Goal: Information Seeking & Learning: Learn about a topic

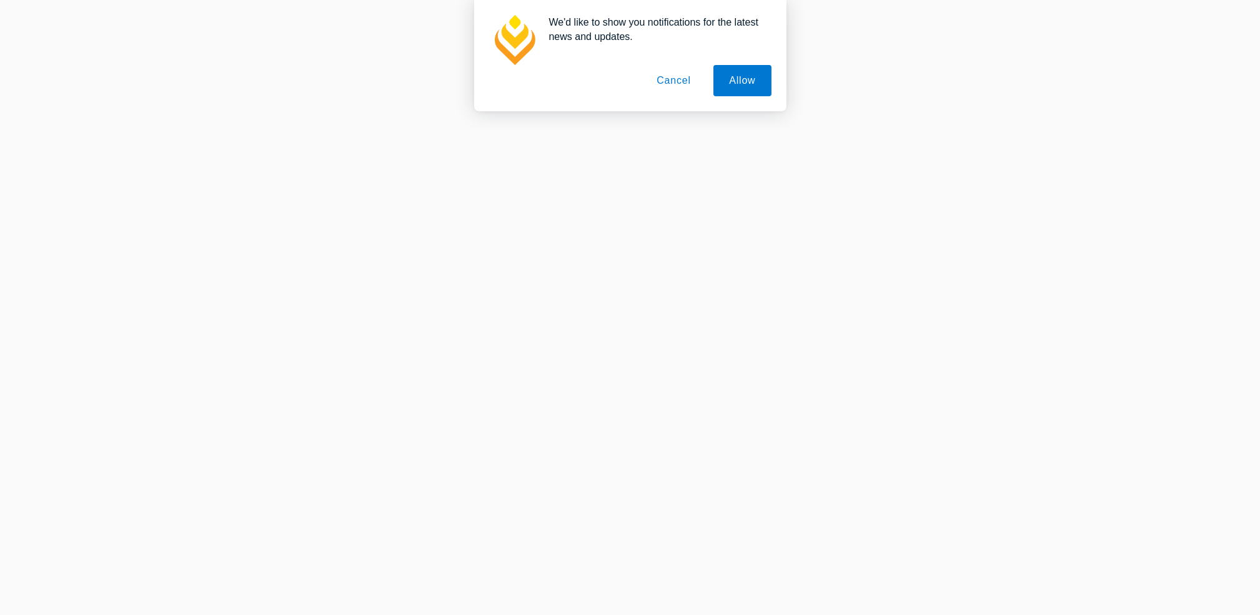
click at [676, 81] on button "Cancel" at bounding box center [674, 80] width 66 height 31
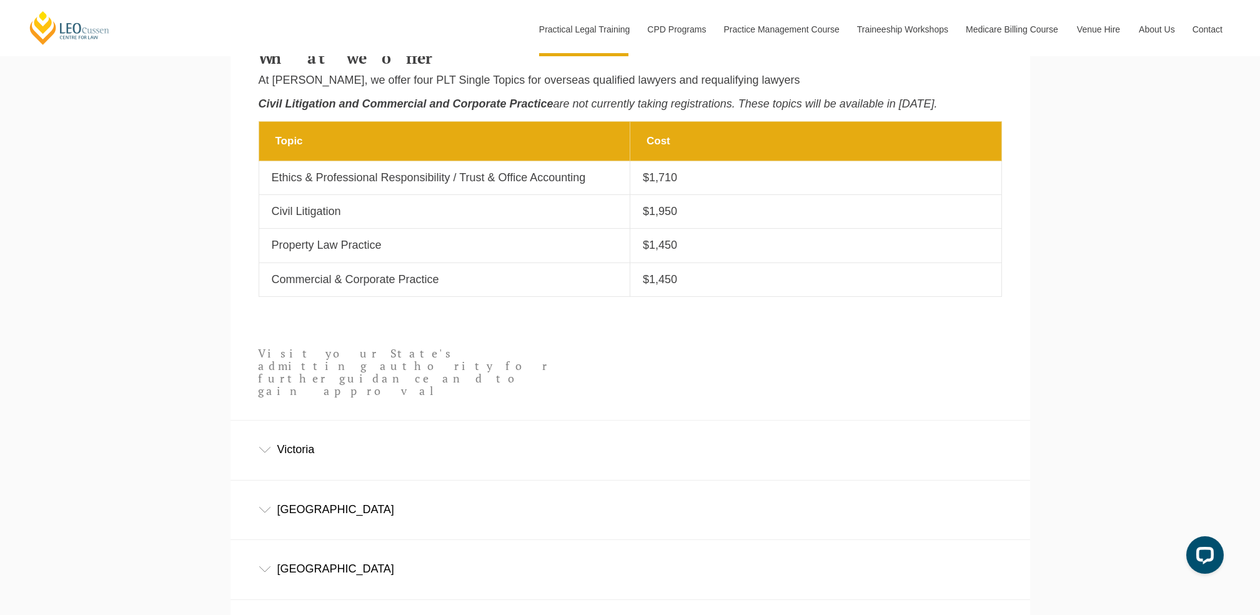
scroll to position [440, 0]
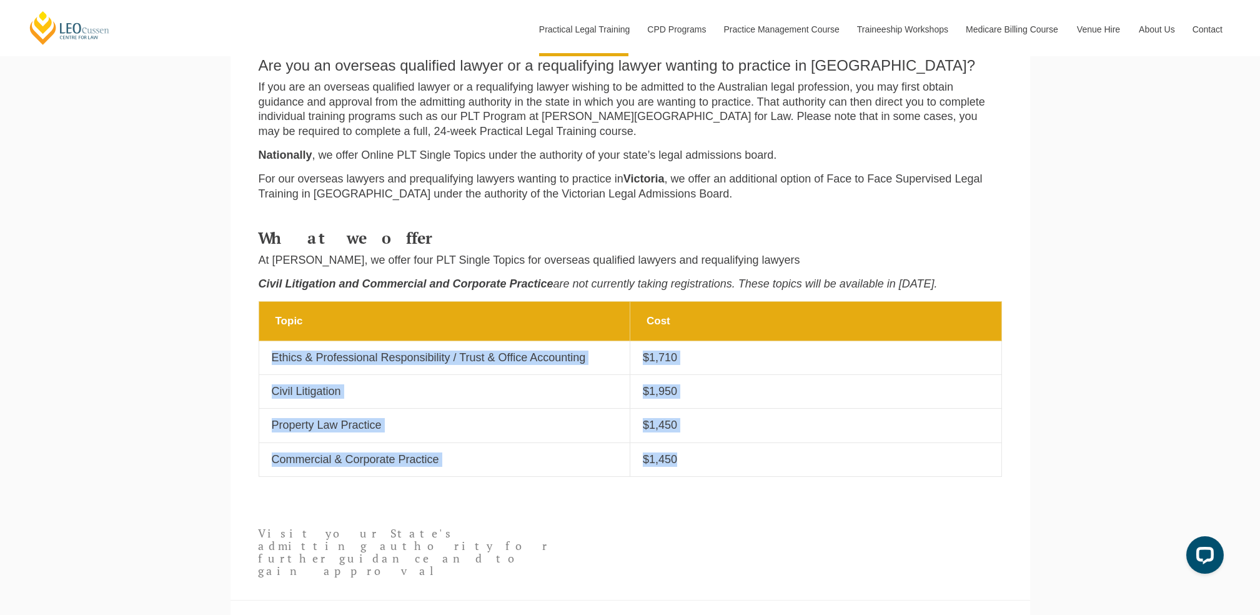
drag, startPoint x: 268, startPoint y: 365, endPoint x: 686, endPoint y: 472, distance: 431.4
click at [686, 472] on tbody "Topic Cost Topic Ethics & Professional Responsibility / Trust & Office Accounti…" at bounding box center [630, 388] width 743 height 175
click at [686, 473] on td "Cost $1,450" at bounding box center [816, 459] width 372 height 34
click at [688, 467] on p "$1,450" at bounding box center [816, 459] width 346 height 14
drag, startPoint x: 688, startPoint y: 470, endPoint x: 273, endPoint y: 356, distance: 430.7
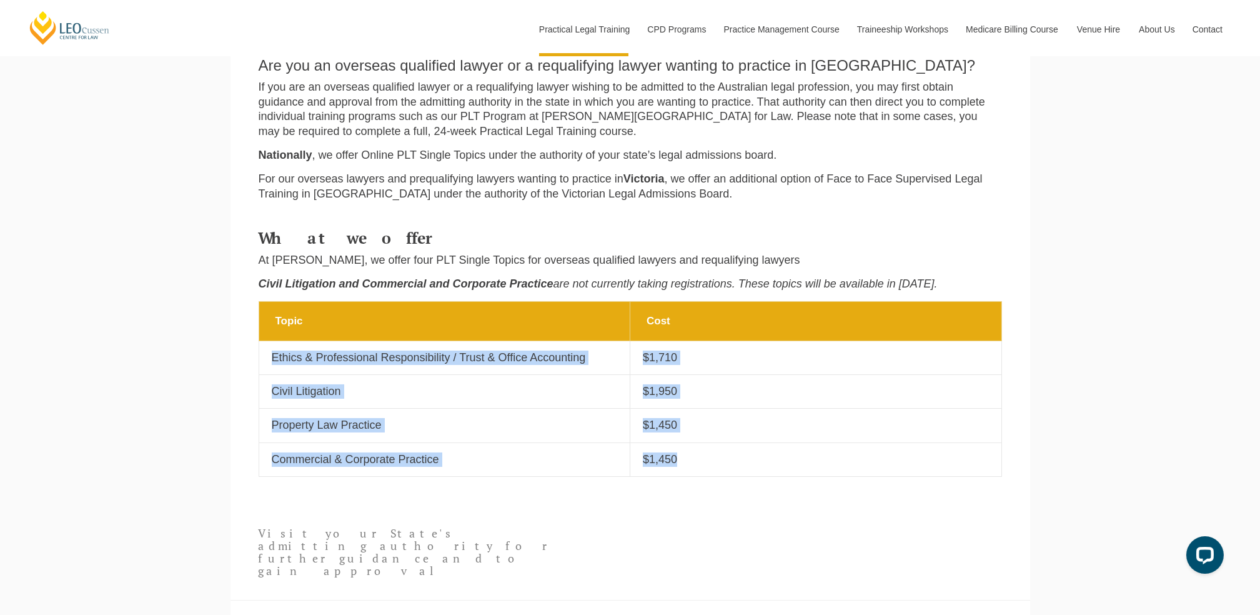
click at [273, 356] on tbody "Topic Cost Topic Ethics & Professional Responsibility / Trust & Office Accounti…" at bounding box center [630, 388] width 743 height 175
click at [273, 356] on p "Ethics & Professional Responsibility / Trust & Office Accounting" at bounding box center [445, 357] width 346 height 14
click at [680, 460] on p "$1,450" at bounding box center [816, 459] width 346 height 14
drag, startPoint x: 680, startPoint y: 461, endPoint x: 271, endPoint y: 373, distance: 418.4
click at [271, 373] on tbody "Topic Cost Topic Ethics & Professional Responsibility / Trust & Office Accounti…" at bounding box center [630, 388] width 743 height 175
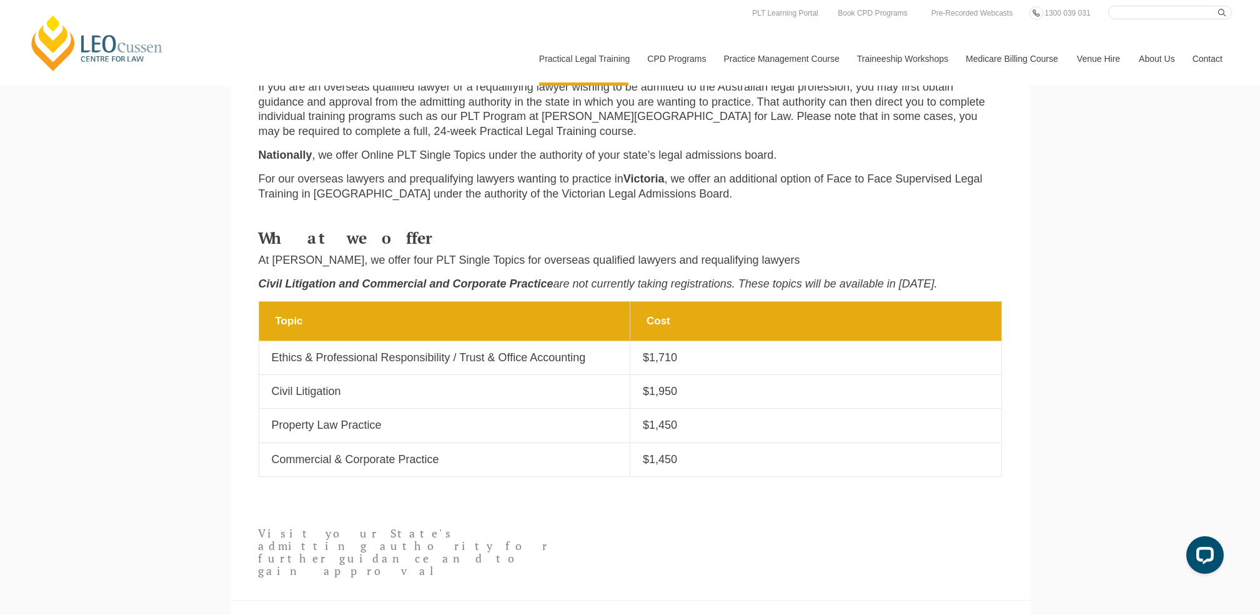
click at [708, 240] on h4 "What we offer" at bounding box center [630, 237] width 743 height 17
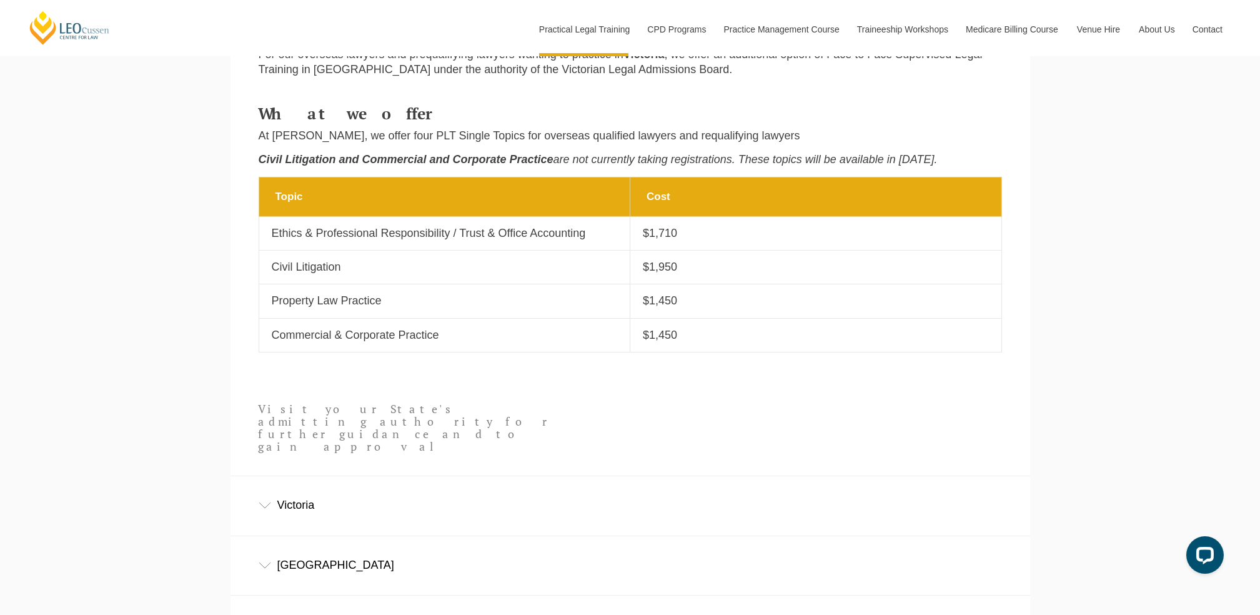
scroll to position [606, 0]
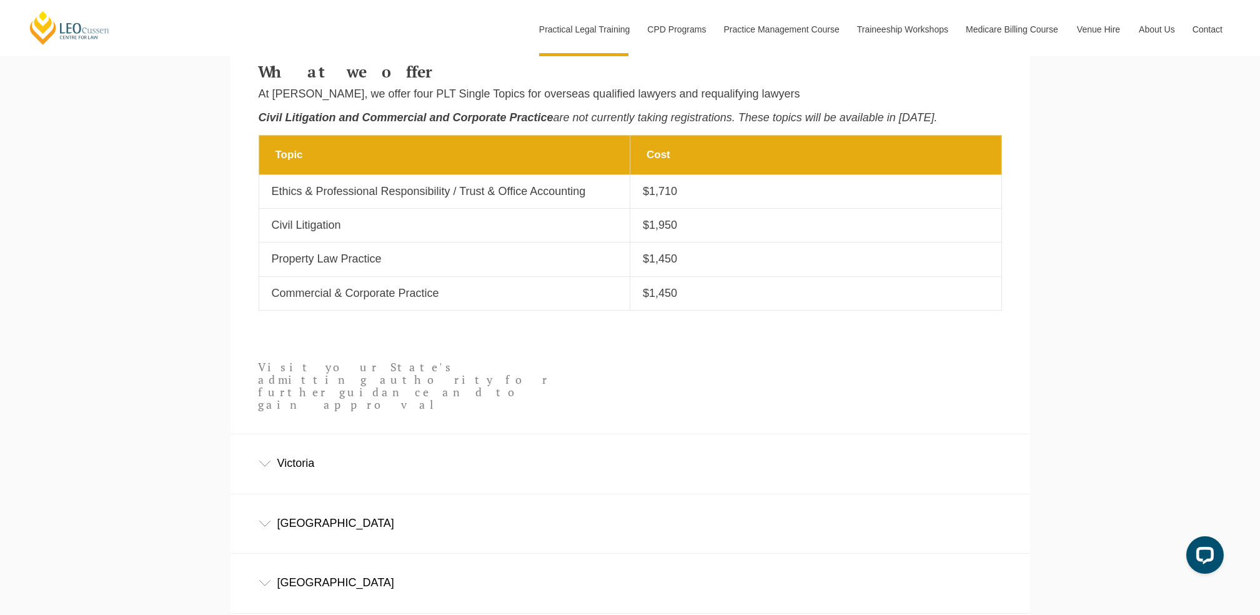
click at [280, 506] on div "New South Wales" at bounding box center [629, 523] width 799 height 58
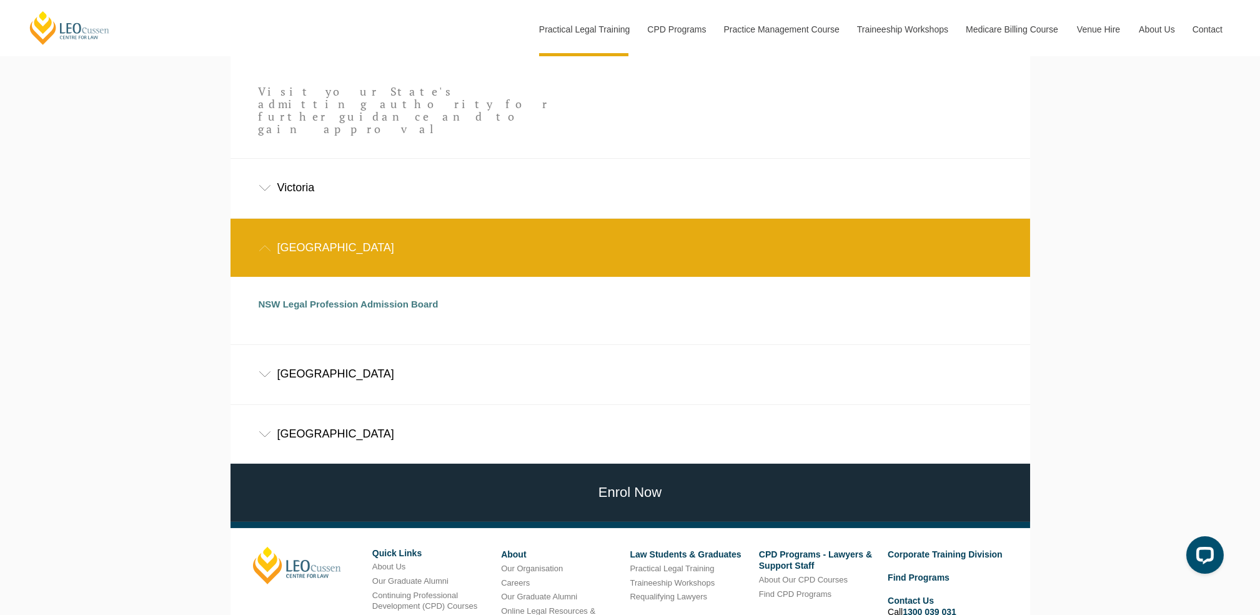
scroll to position [1006, 0]
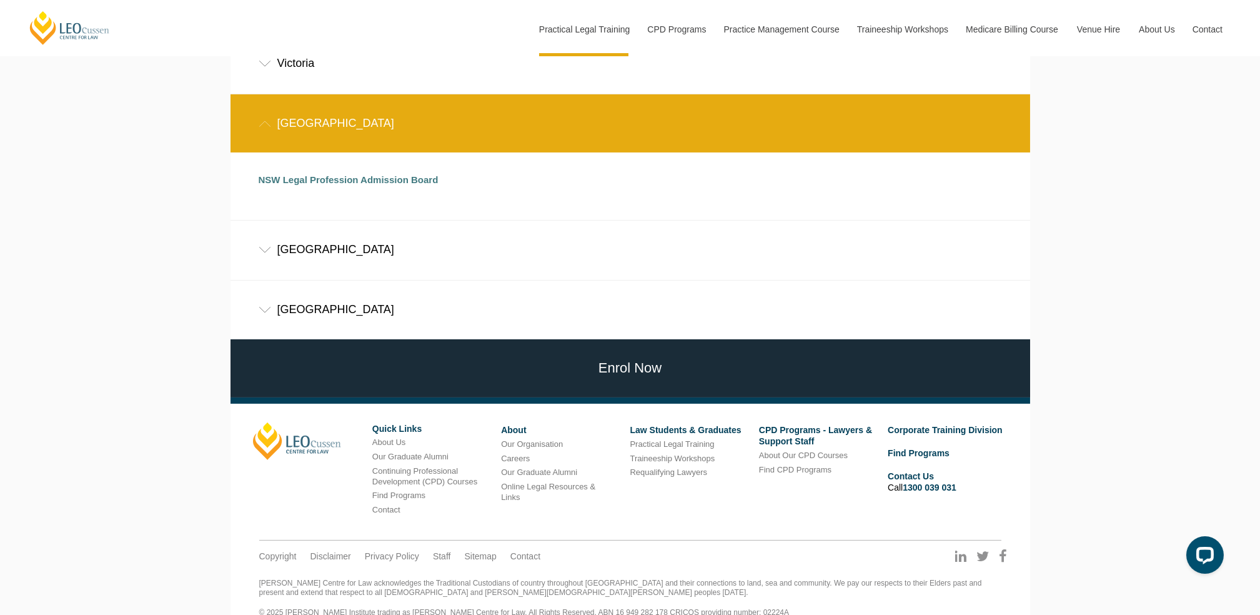
click at [271, 227] on div "Western Australia" at bounding box center [629, 249] width 799 height 58
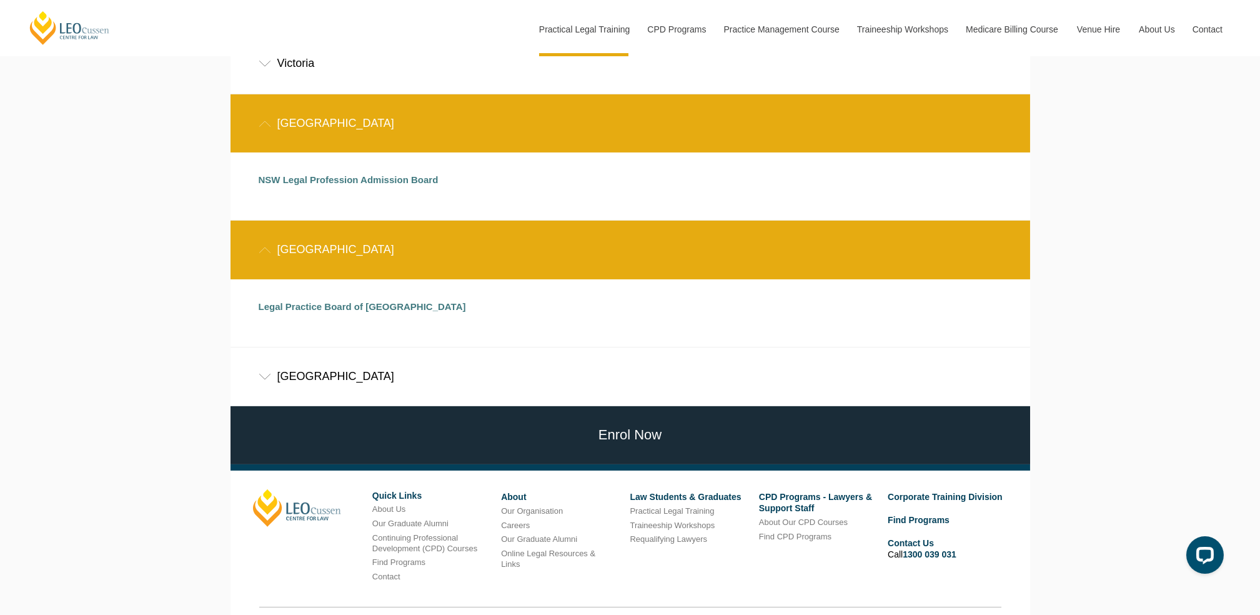
click at [264, 350] on div "Queensland" at bounding box center [629, 376] width 799 height 58
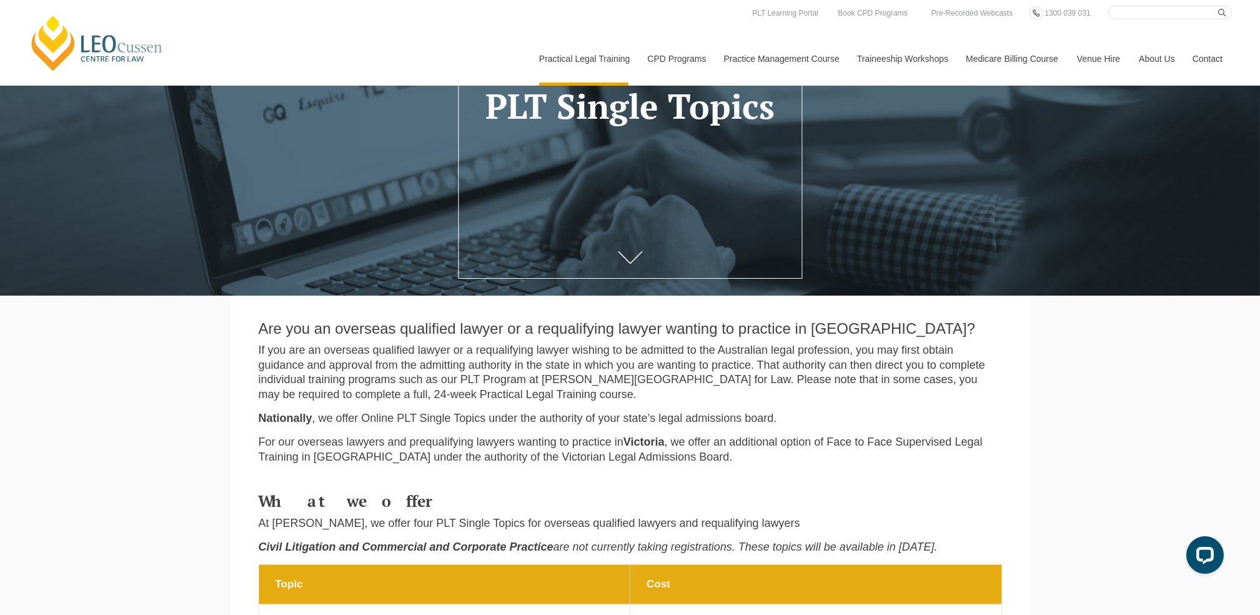
scroll to position [0, 0]
